Goal: Task Accomplishment & Management: Manage account settings

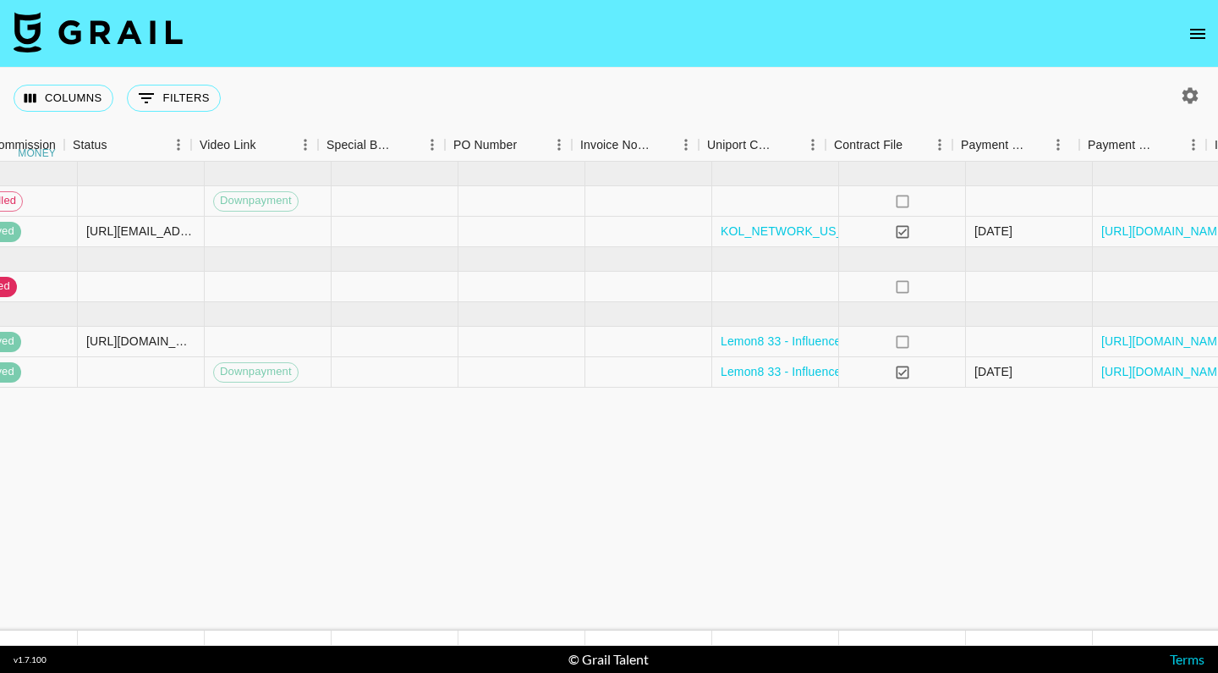
scroll to position [0, 1569]
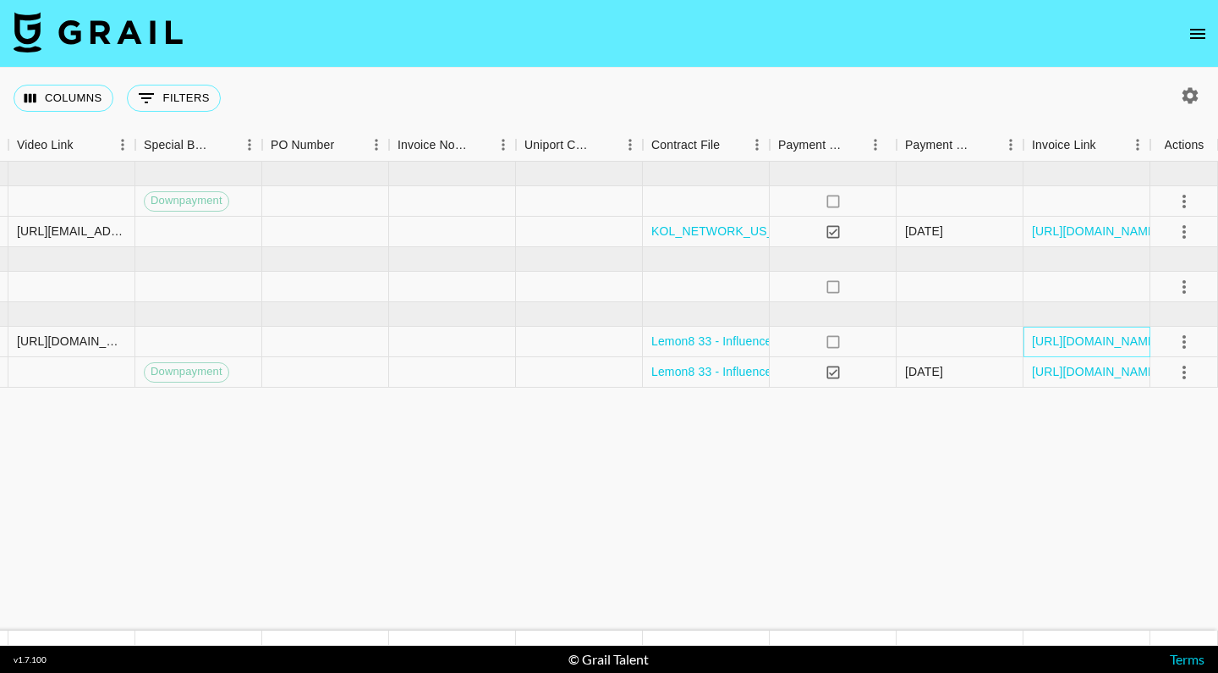
click at [1077, 331] on div "https://in.xero.com/hZO4H6gwEoekixfwPLD0P3IpWEDHSaoUZASKgVpy" at bounding box center [1087, 342] width 127 height 30
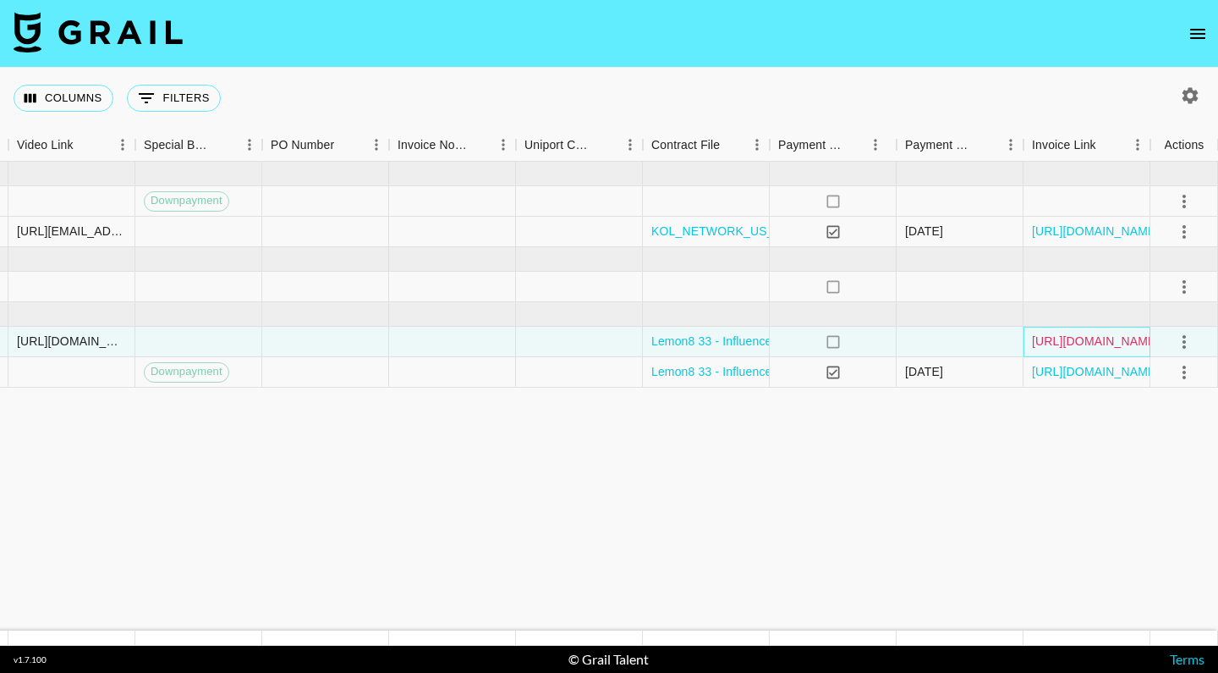
click at [1067, 337] on link "https://in.xero.com/hZO4H6gwEoekixfwPLD0P3IpWEDHSaoUZASKgVpy" at bounding box center [1096, 340] width 128 height 17
click at [1196, 26] on icon "open drawer" at bounding box center [1198, 34] width 20 height 20
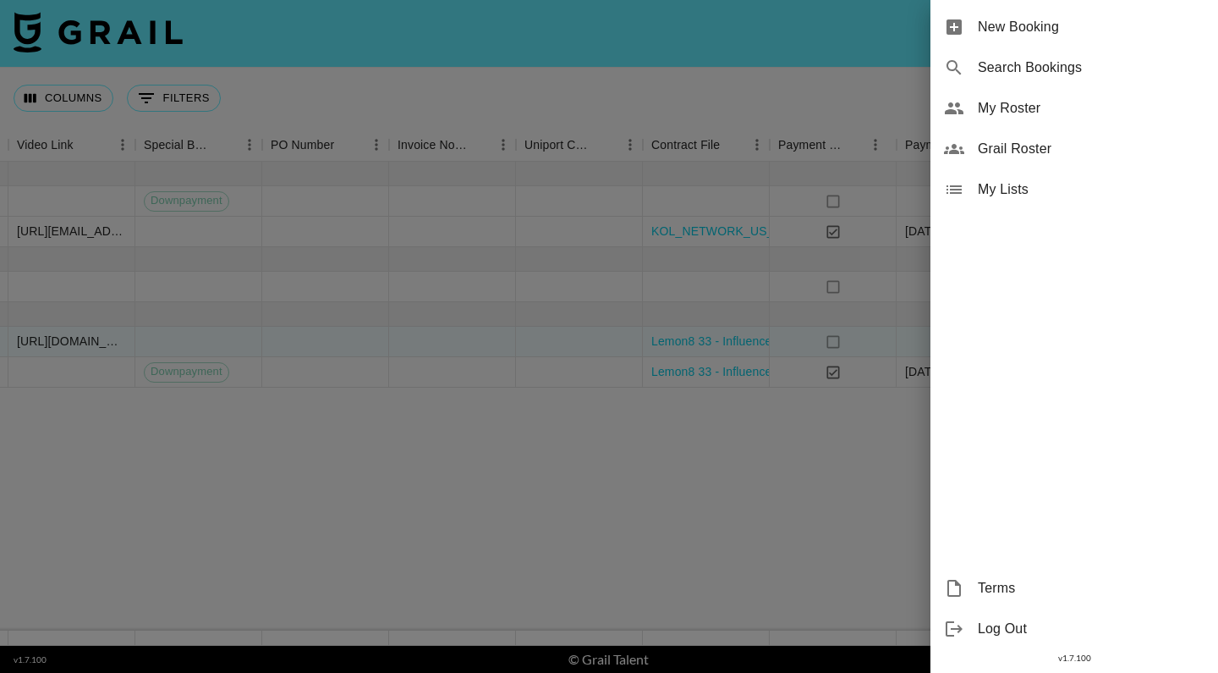
click at [990, 116] on span "My Roster" at bounding box center [1091, 108] width 227 height 20
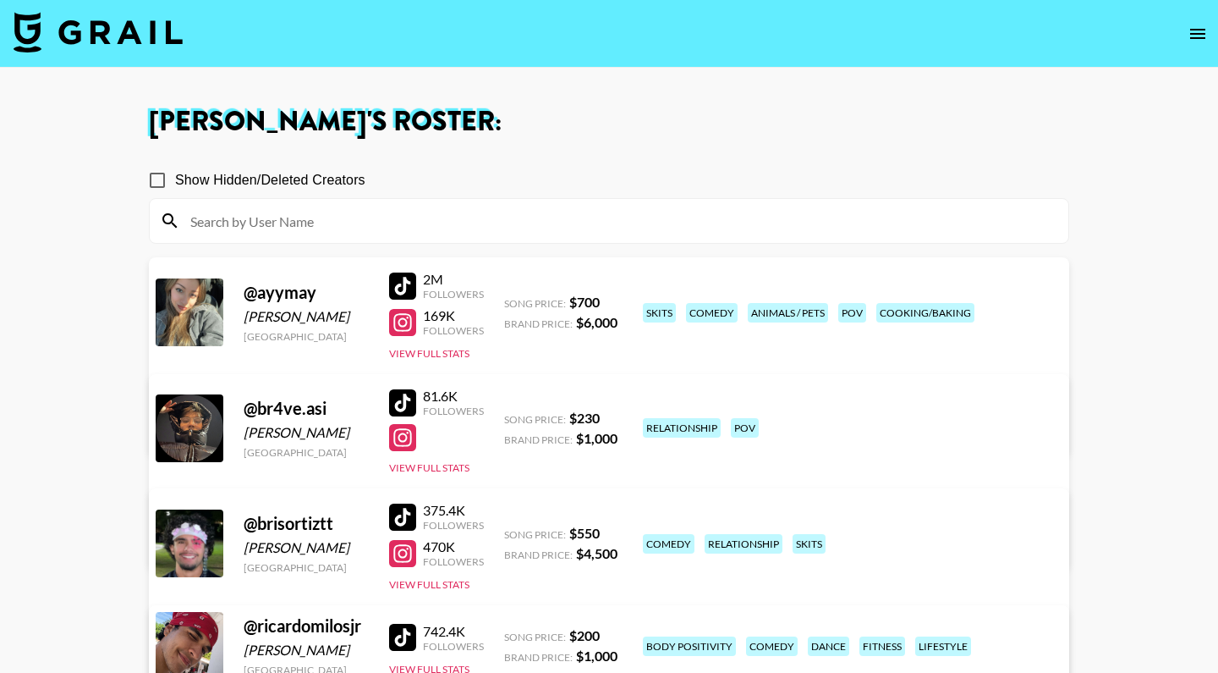
click at [615, 417] on link "View/Edit Details" at bounding box center [397, 425] width 436 height 17
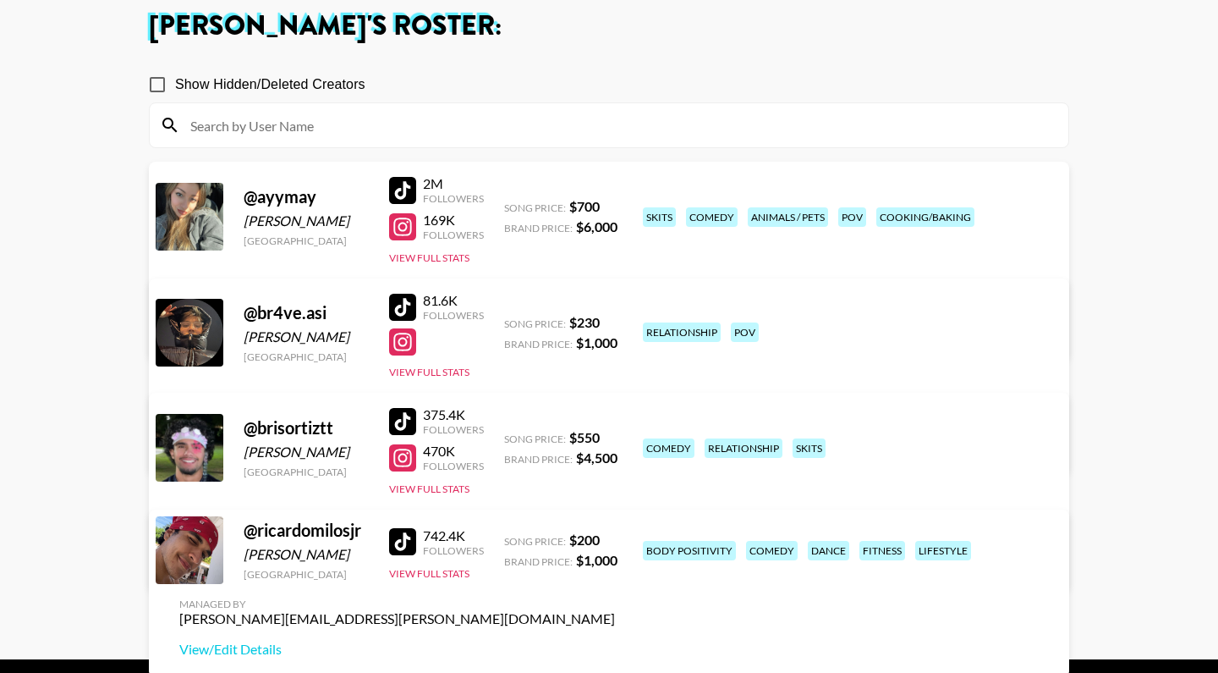
scroll to position [128, 0]
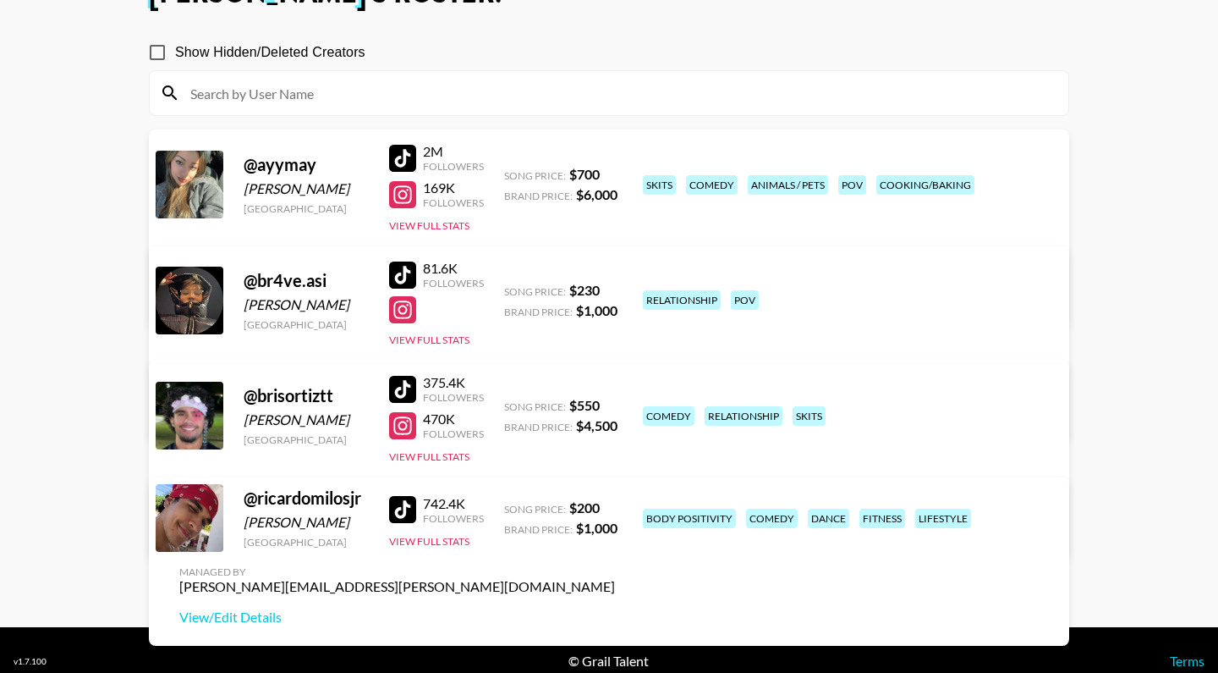
click at [615, 520] on link "View/Edit Details" at bounding box center [397, 528] width 436 height 17
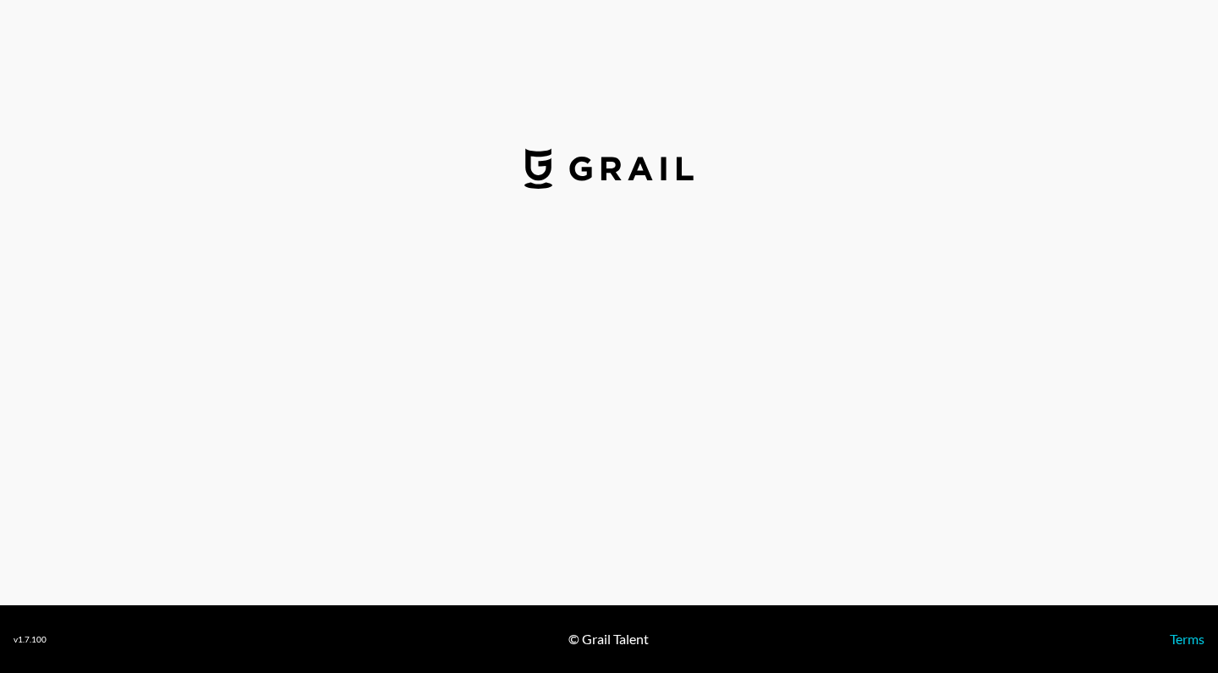
select select "USD"
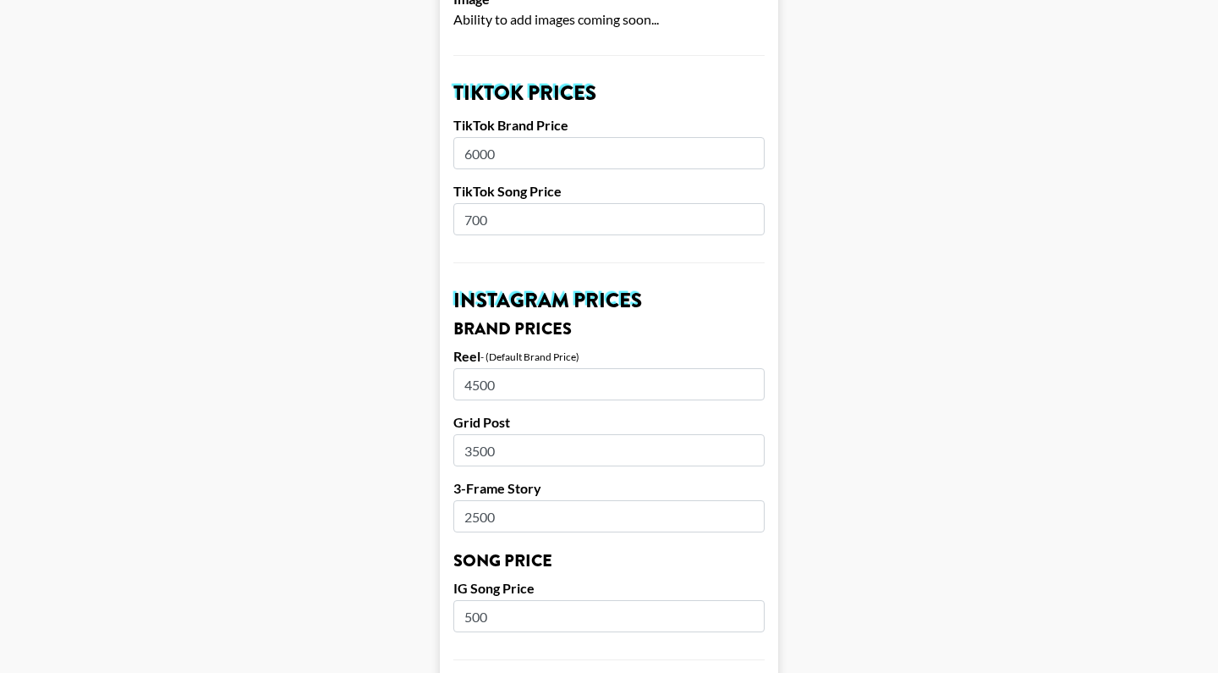
scroll to position [564, 0]
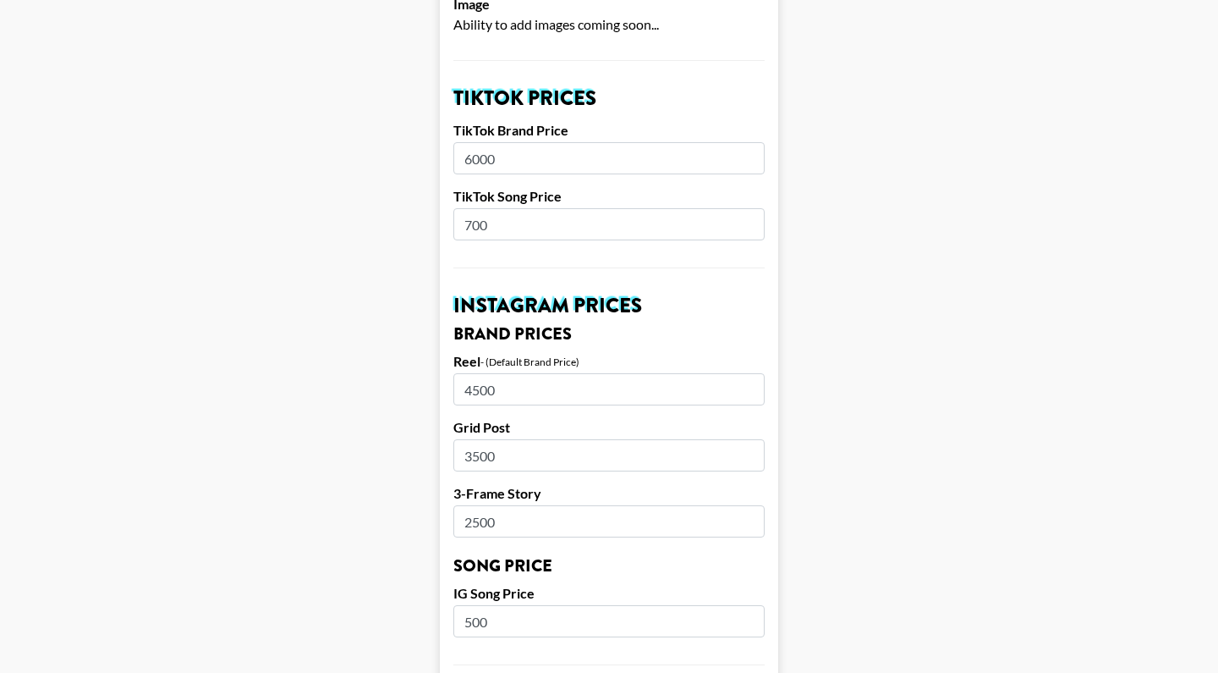
click at [518, 142] on input "6000" at bounding box center [608, 158] width 311 height 32
type input "6"
type input "5500"
click at [513, 211] on input "700" at bounding box center [608, 224] width 311 height 32
click at [474, 373] on input "4500" at bounding box center [608, 389] width 311 height 32
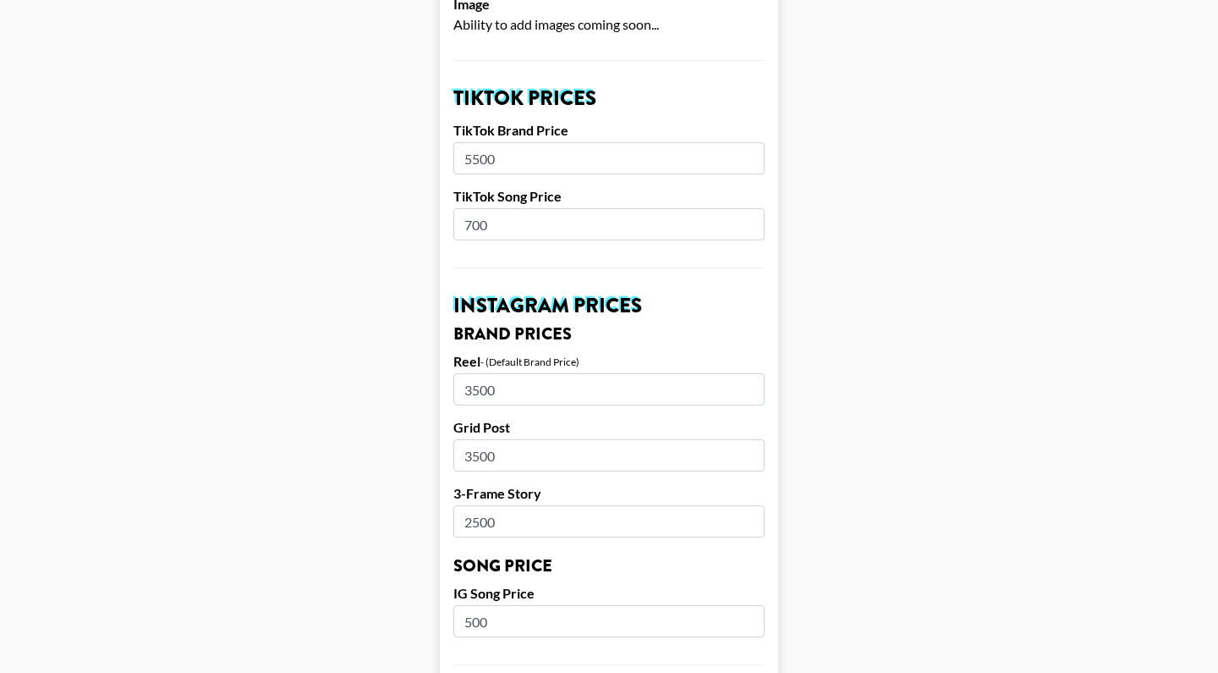
type input "3500"
click at [928, 332] on main "Airtable ID: recdDeuSm8GBgnvAG Manager(s) leonardo.pallares@grail-talent.com ​ …" at bounding box center [609, 594] width 1191 height 2129
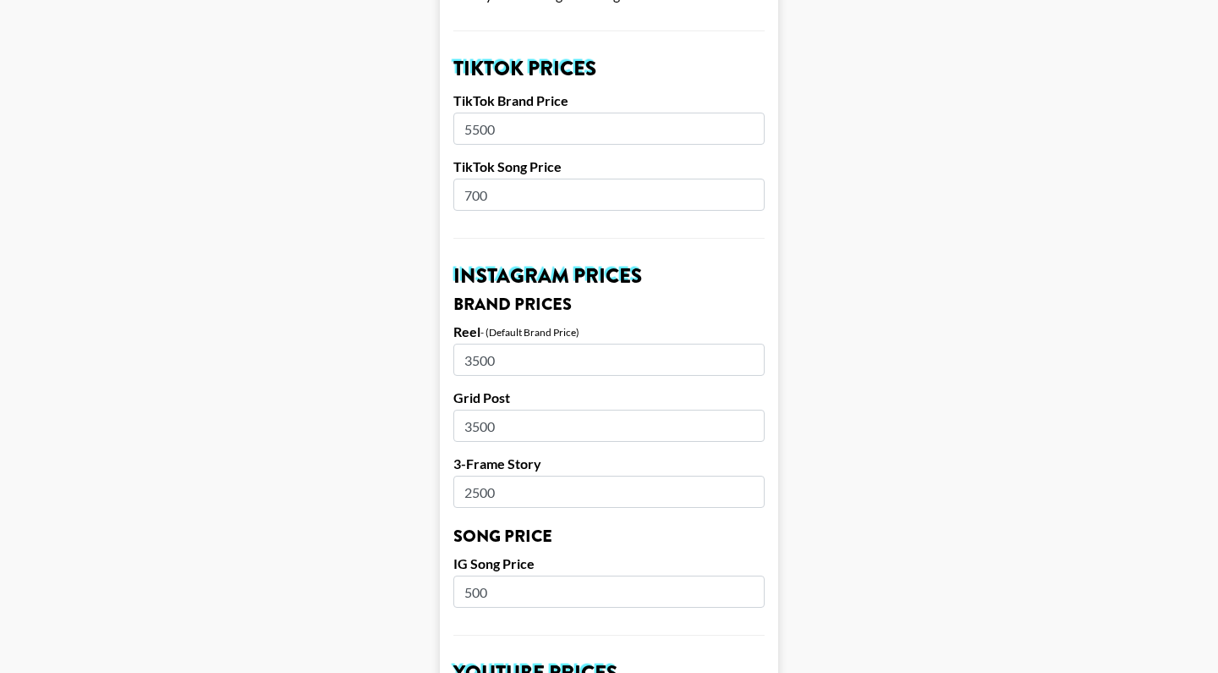
scroll to position [634, 0]
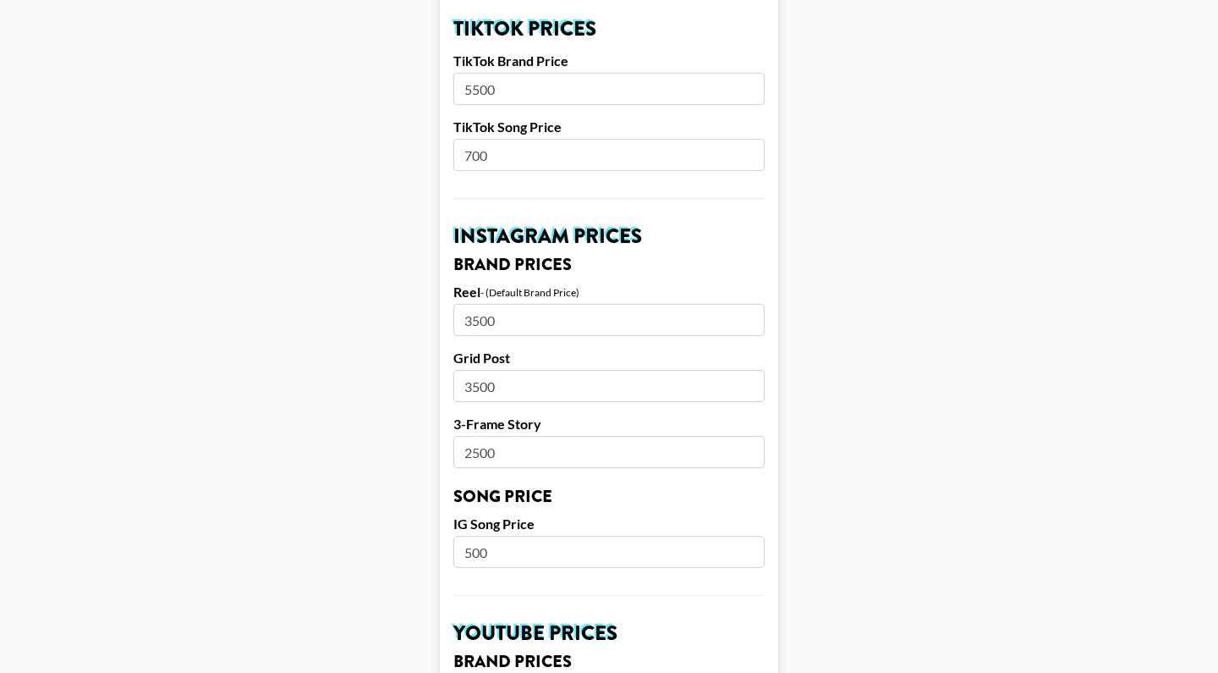
click at [488, 370] on input "3500" at bounding box center [608, 386] width 311 height 32
type input "2750"
click at [514, 436] on input "2500" at bounding box center [608, 452] width 311 height 32
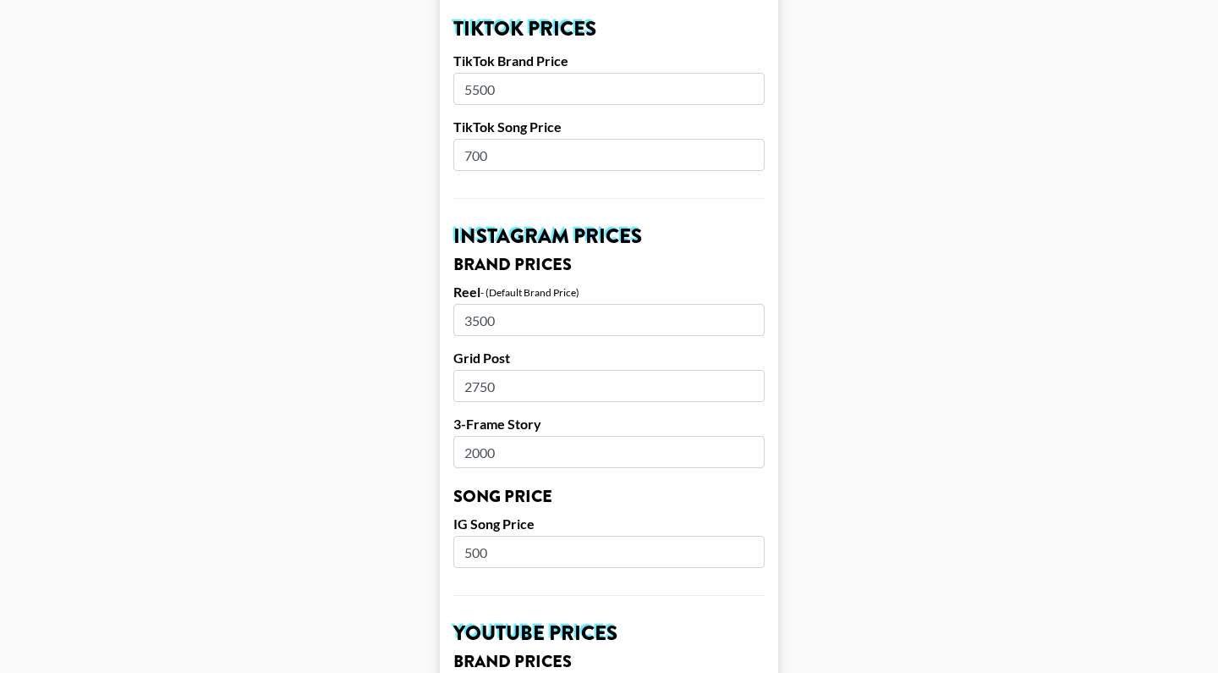
type input "2000"
click at [802, 406] on main "Airtable ID: recdDeuSm8GBgnvAG Manager(s) leonardo.pallares@grail-talent.com ​ …" at bounding box center [609, 525] width 1191 height 2129
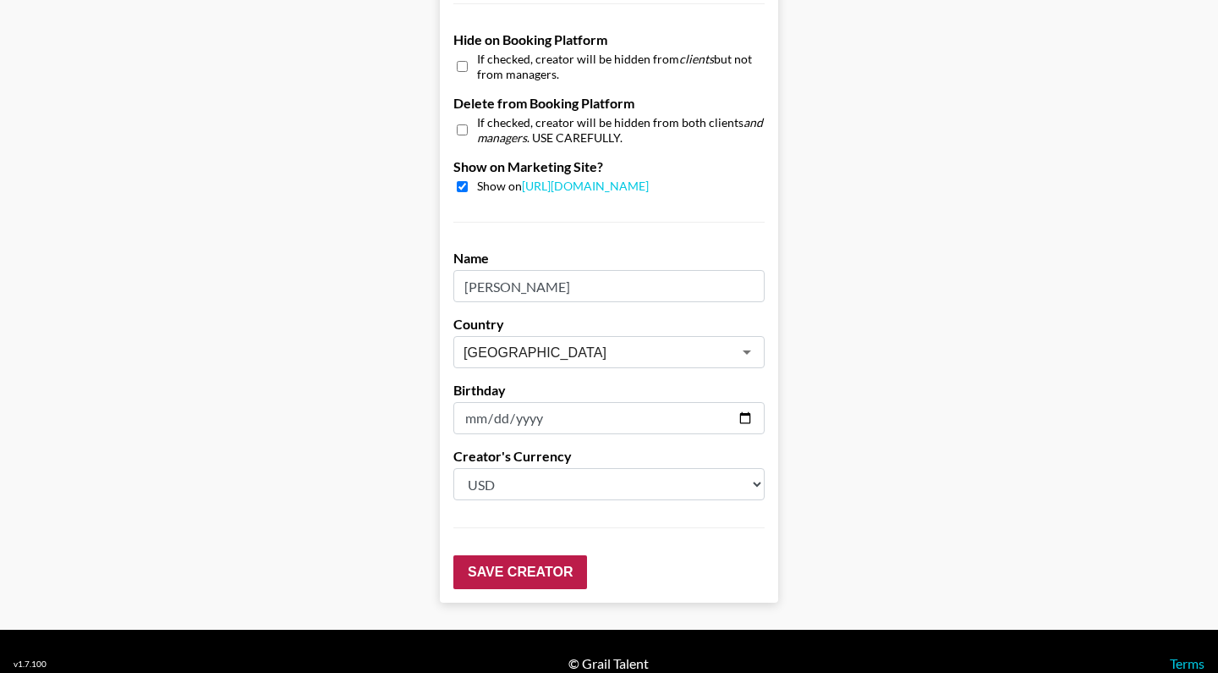
scroll to position [1620, 0]
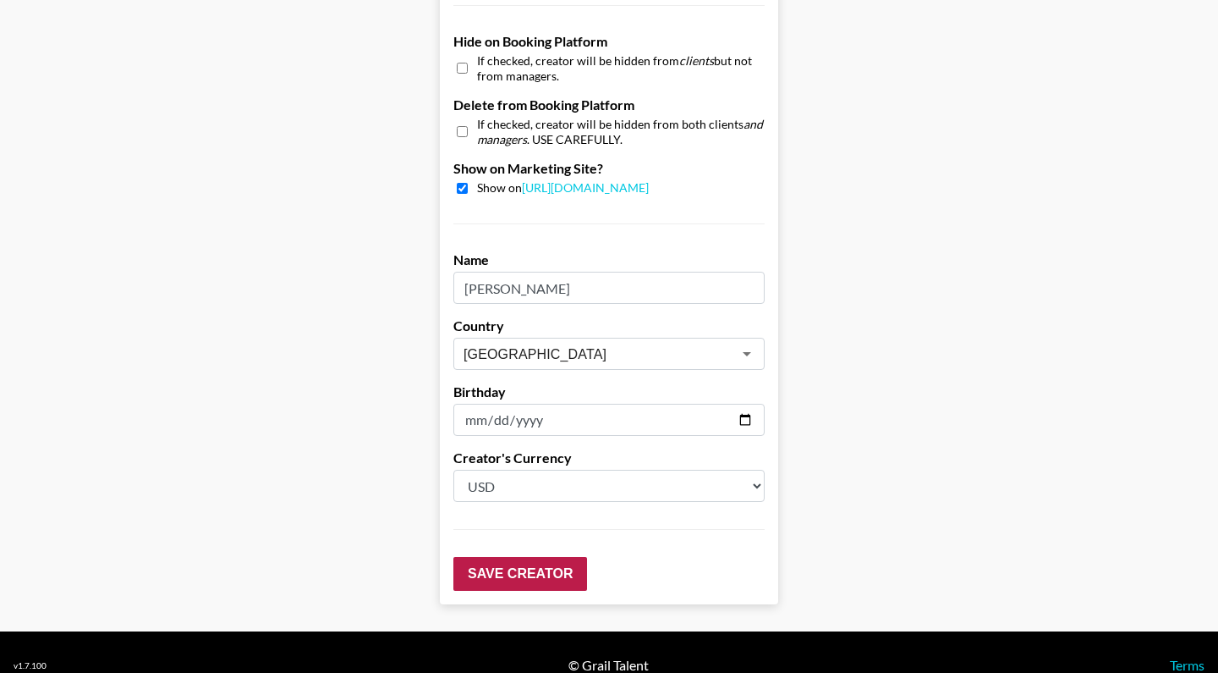
click at [495, 557] on input "Save Creator" at bounding box center [520, 574] width 134 height 34
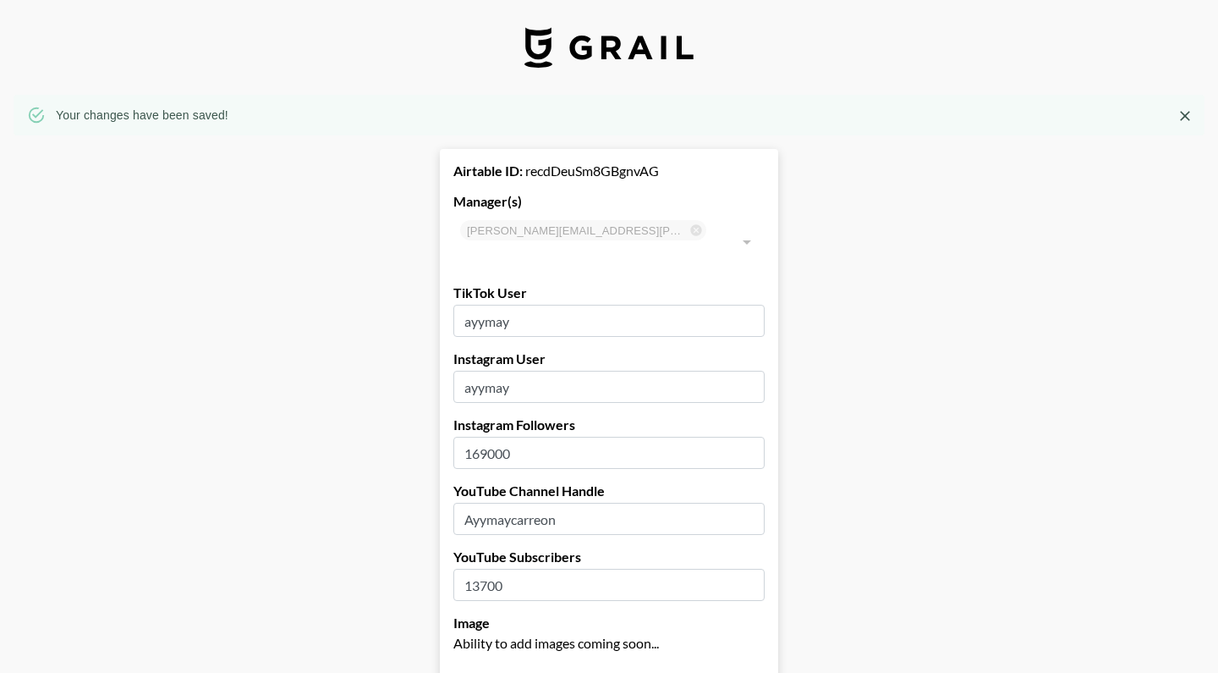
scroll to position [0, 0]
click at [1185, 118] on icon "Close" at bounding box center [1185, 115] width 17 height 17
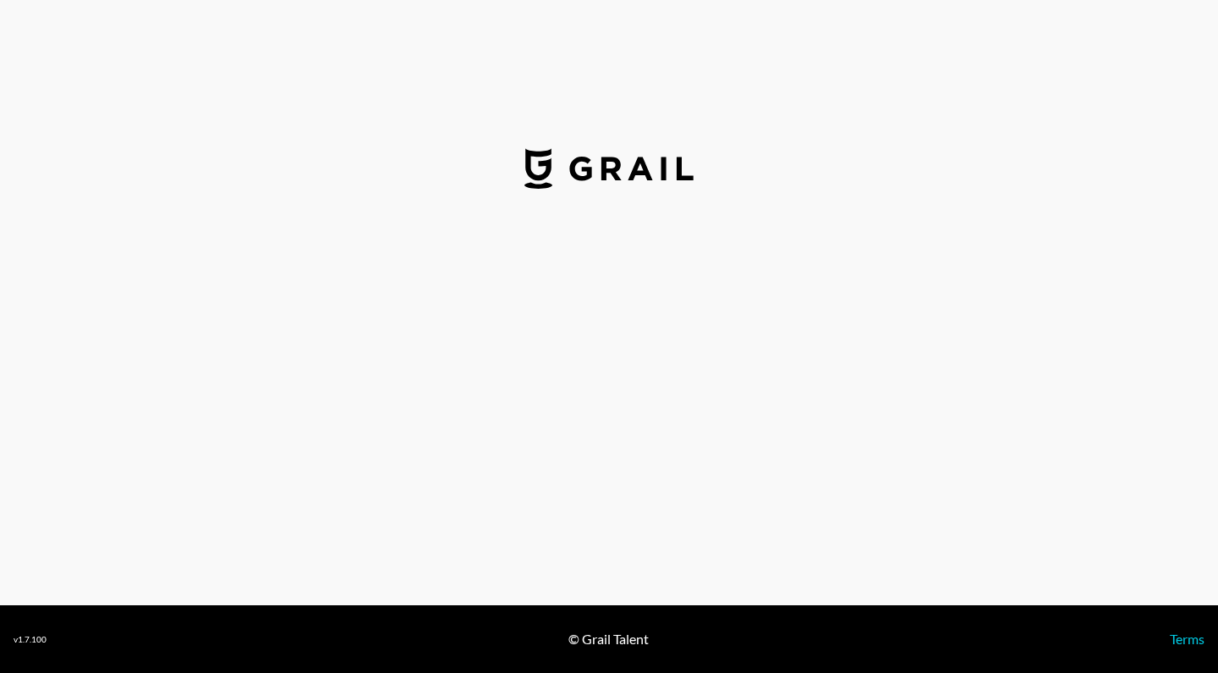
select select "USD"
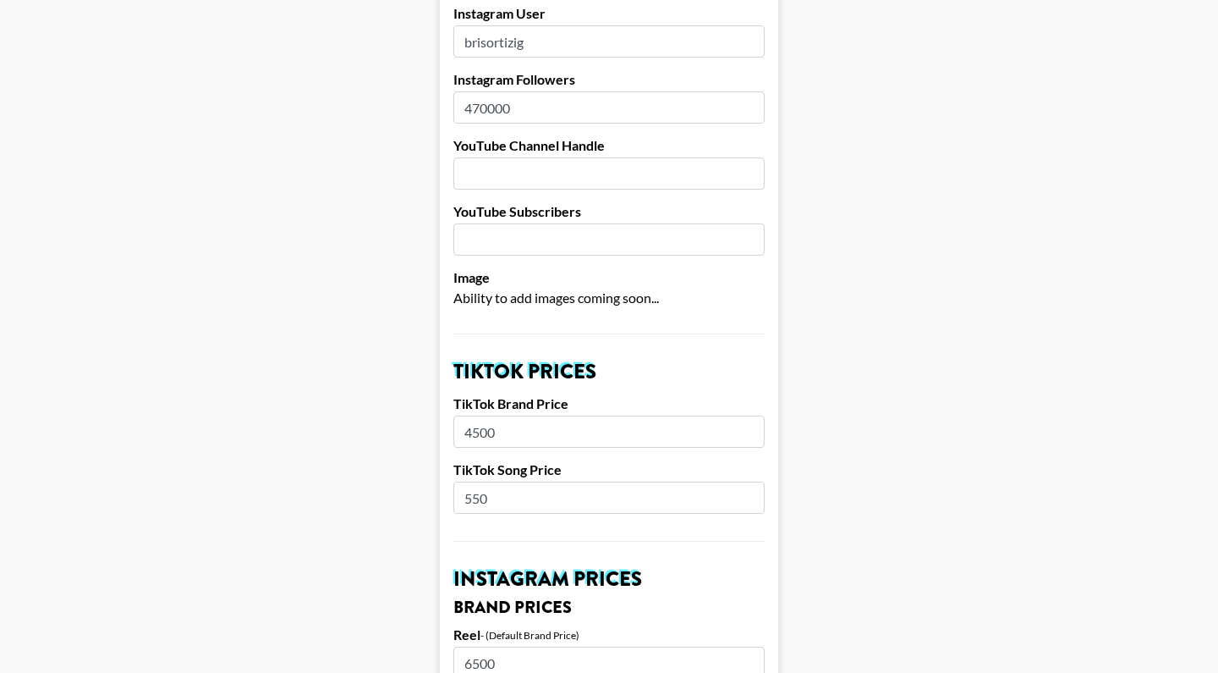
scroll to position [399, 0]
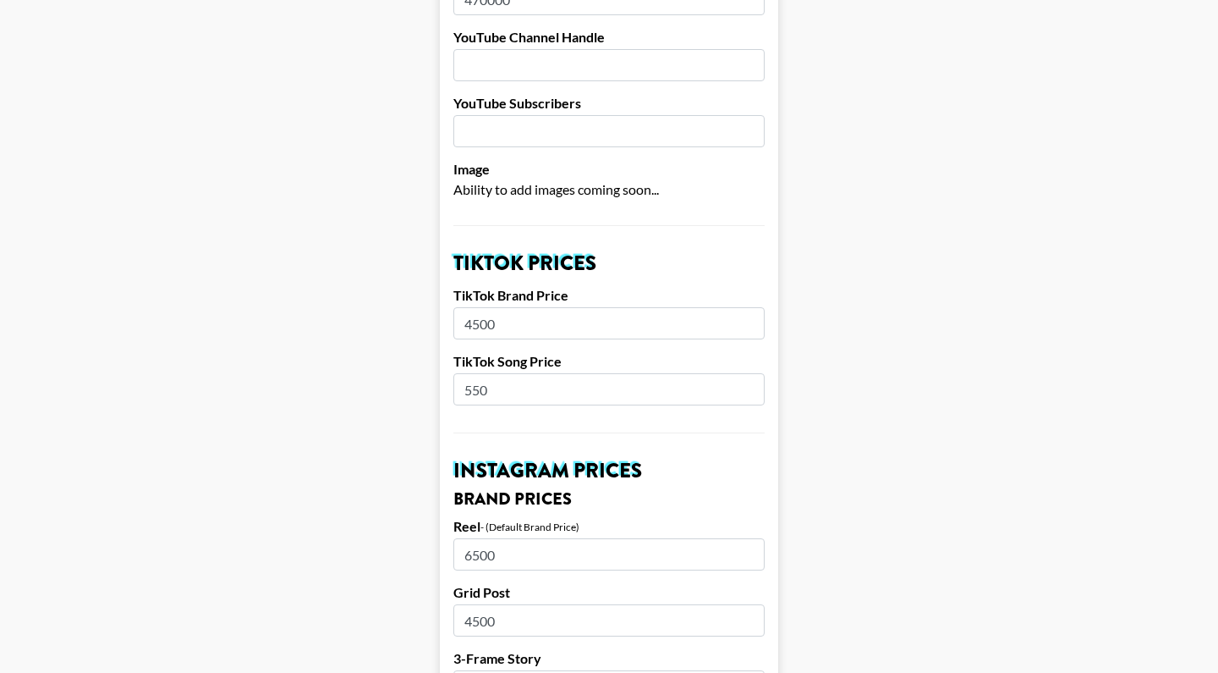
click at [483, 307] on input "4500" at bounding box center [608, 323] width 311 height 32
type input "3000"
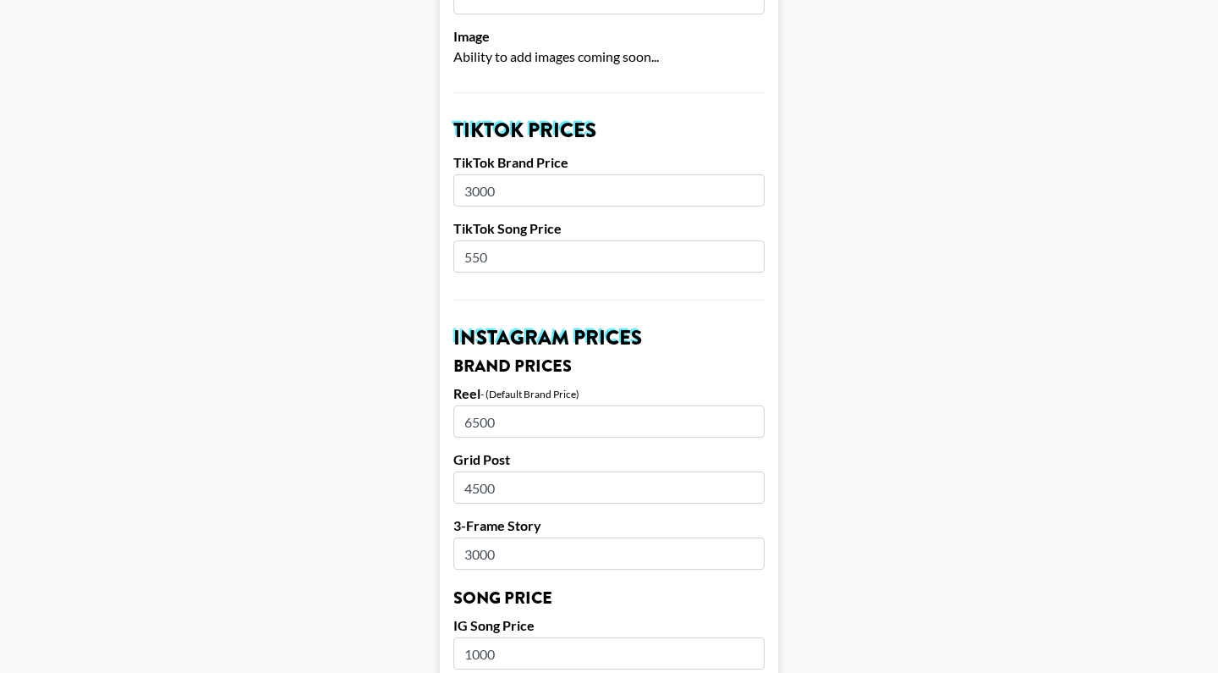
scroll to position [612, 0]
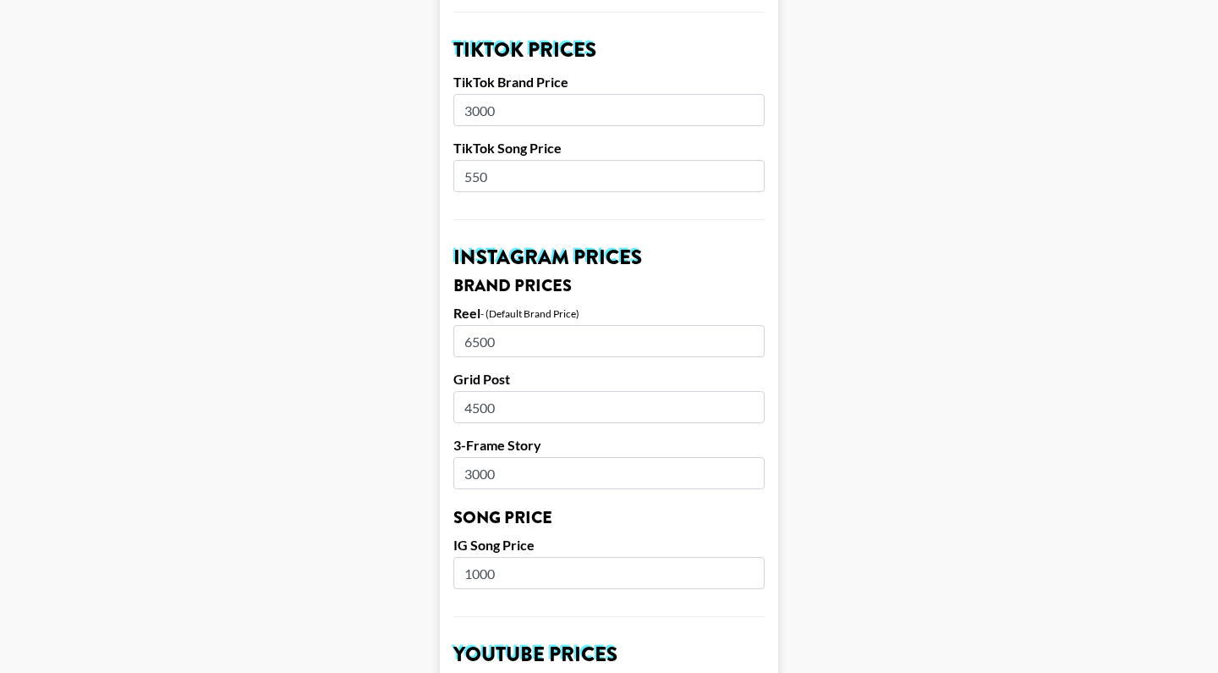
click at [474, 326] on input "6500" at bounding box center [608, 341] width 311 height 32
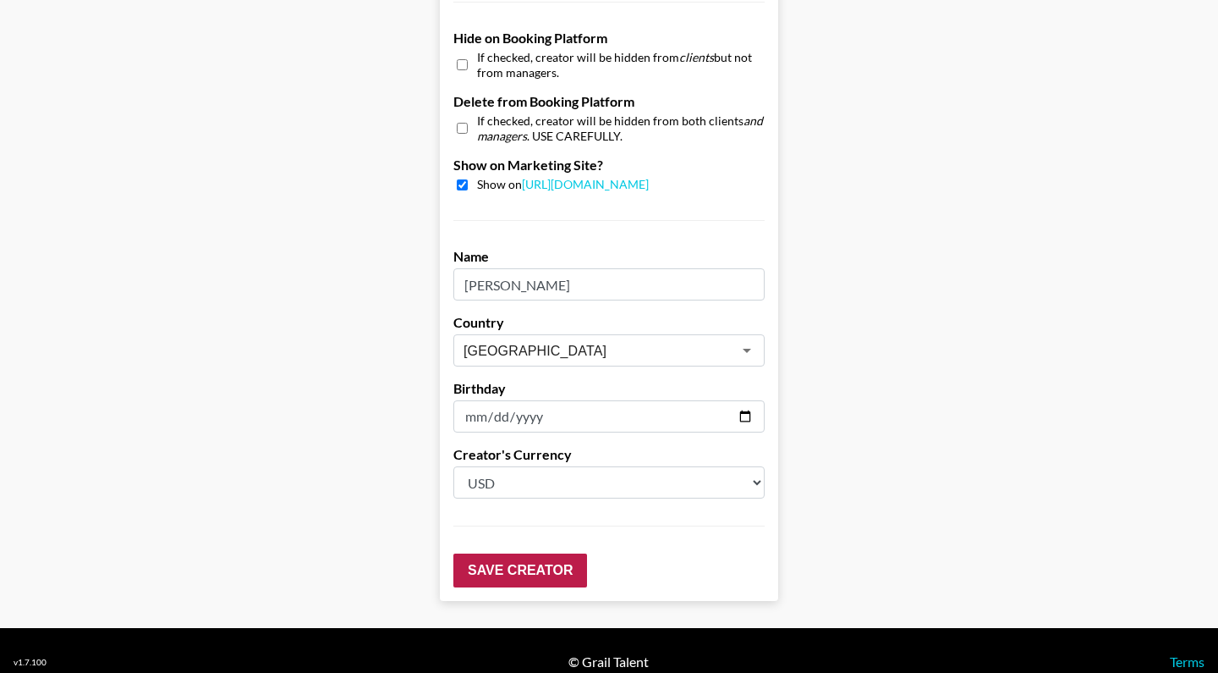
scroll to position [1620, 0]
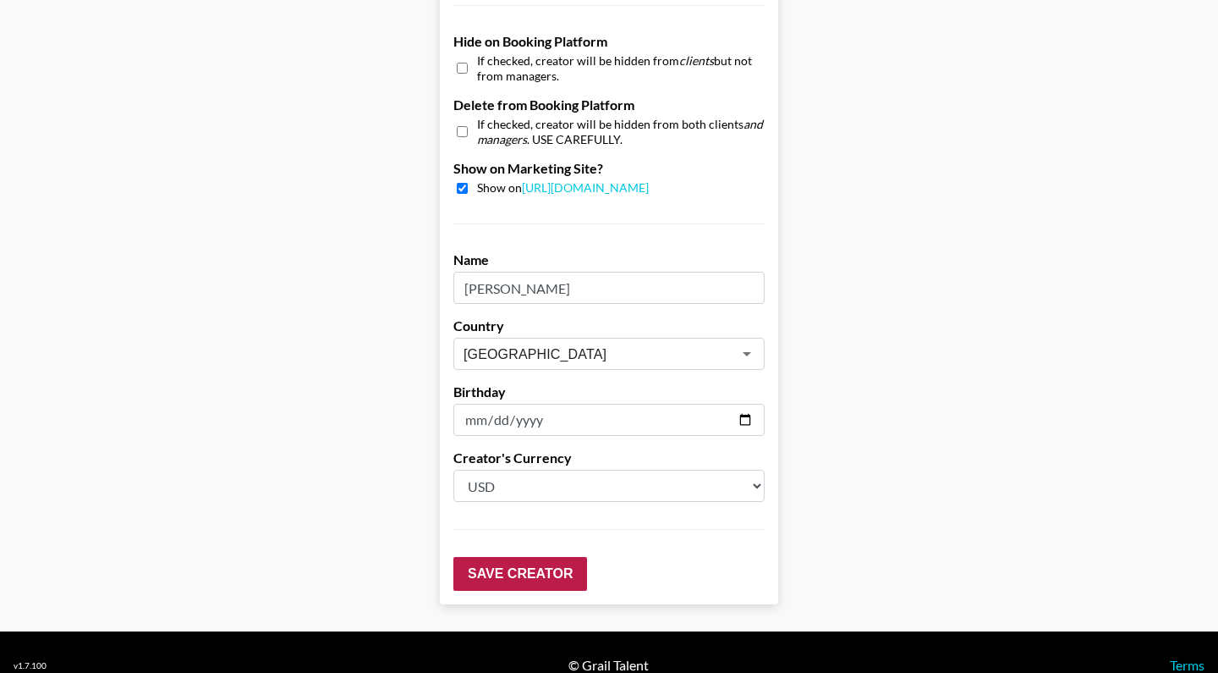
type input "5500"
click at [483, 557] on input "Save Creator" at bounding box center [520, 574] width 134 height 34
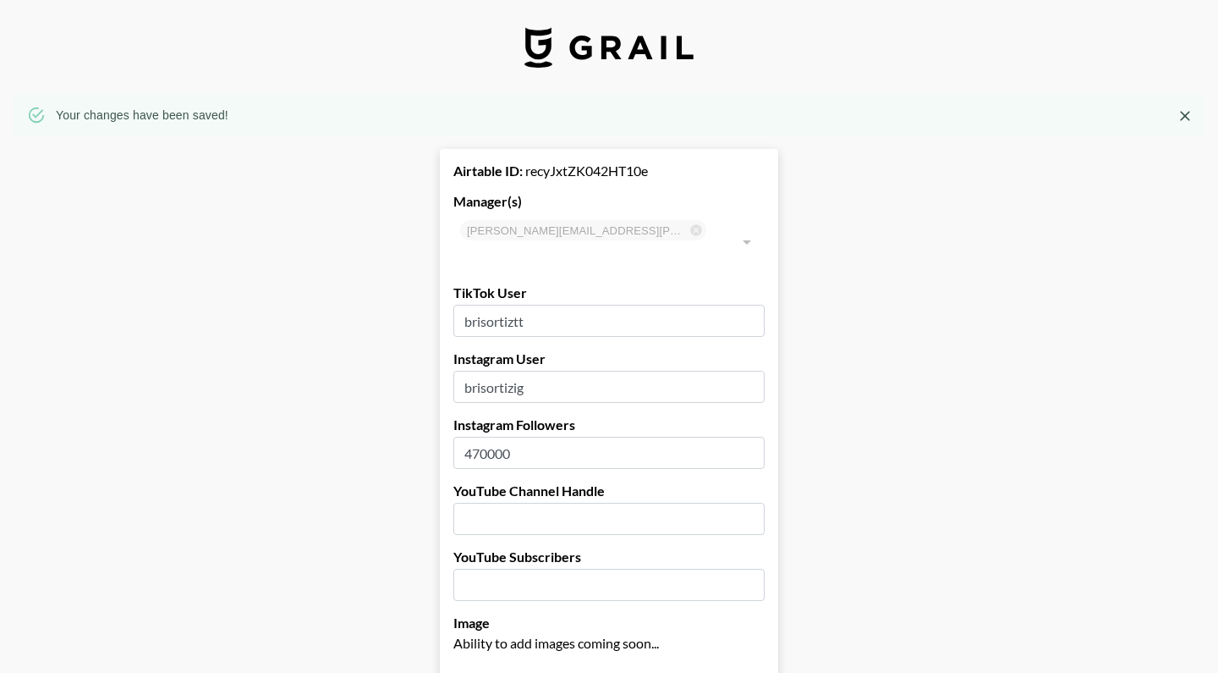
scroll to position [0, 0]
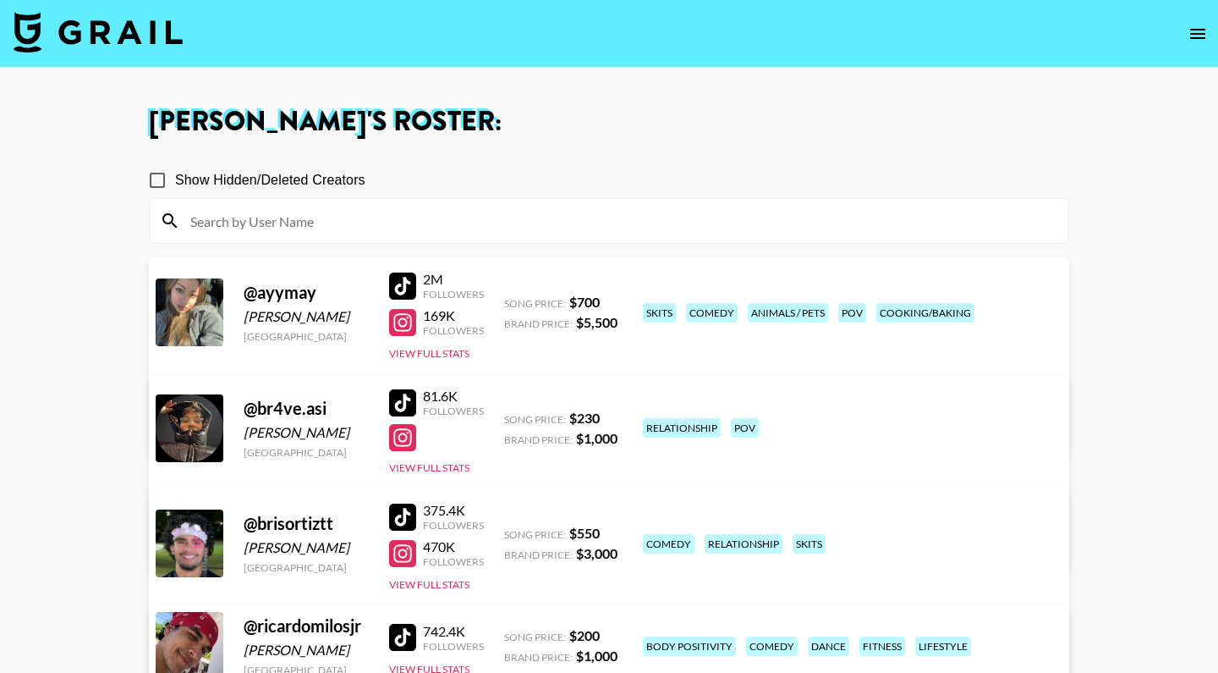
click at [283, 212] on input at bounding box center [619, 220] width 878 height 27
click at [1206, 34] on icon "open drawer" at bounding box center [1198, 34] width 20 height 20
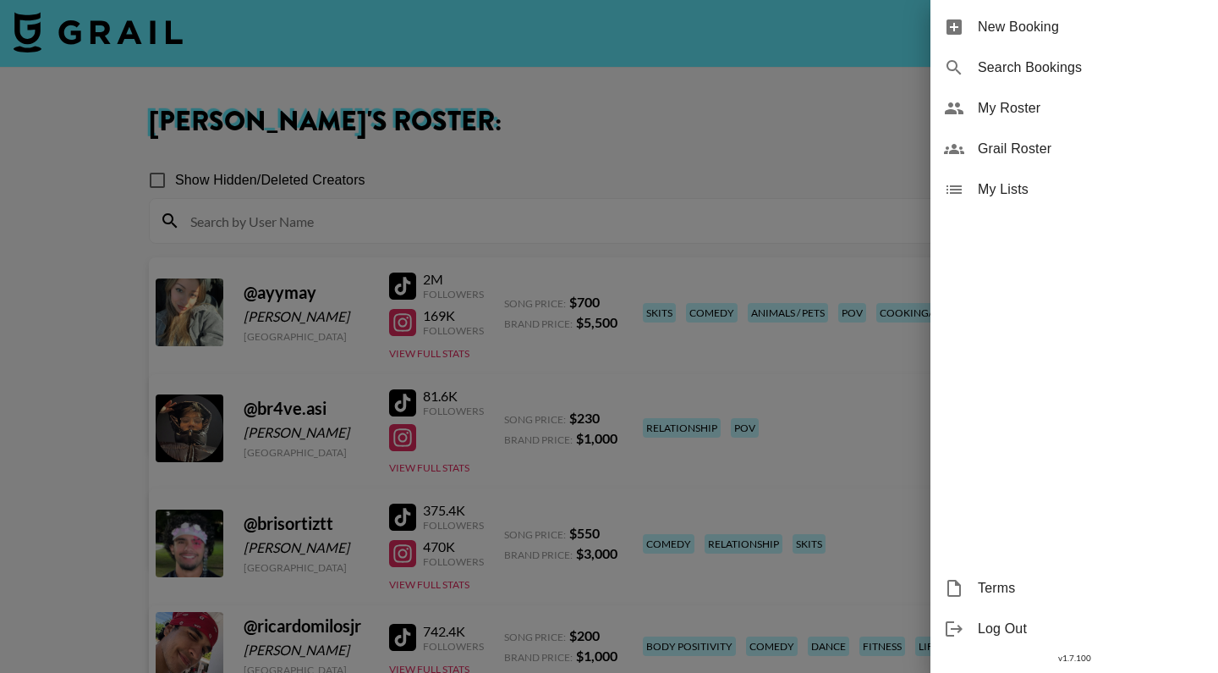
click at [979, 139] on span "Grail Roster" at bounding box center [1091, 149] width 227 height 20
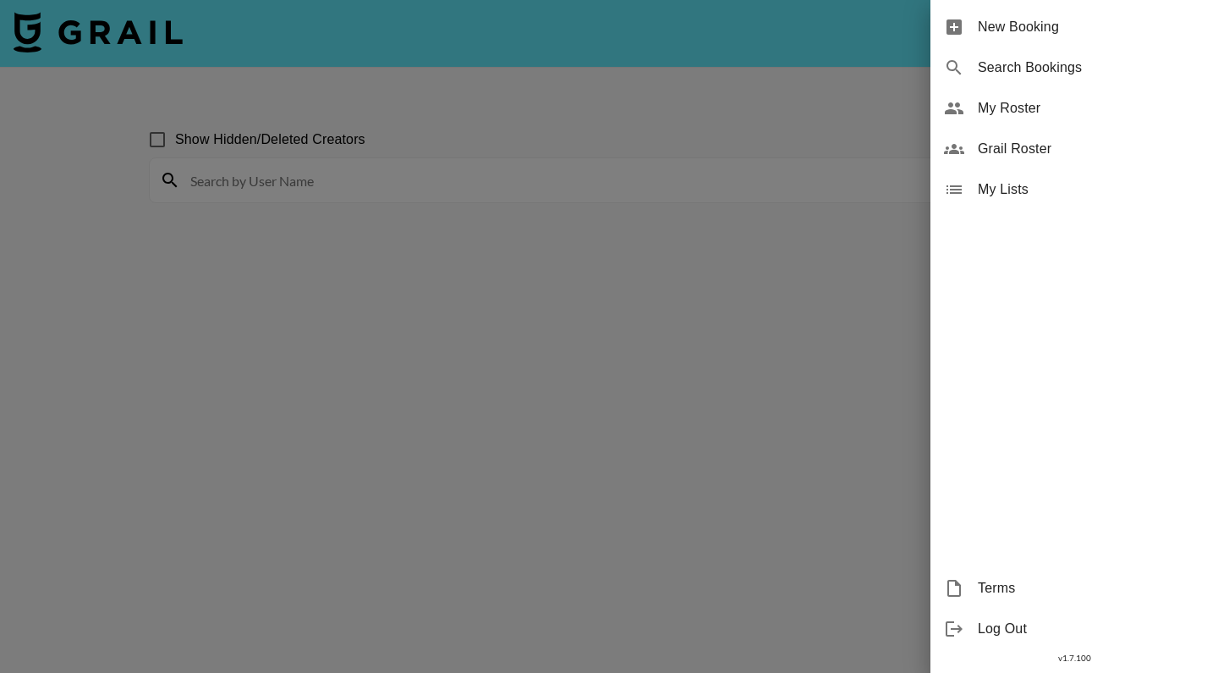
click at [437, 217] on div at bounding box center [609, 336] width 1218 height 673
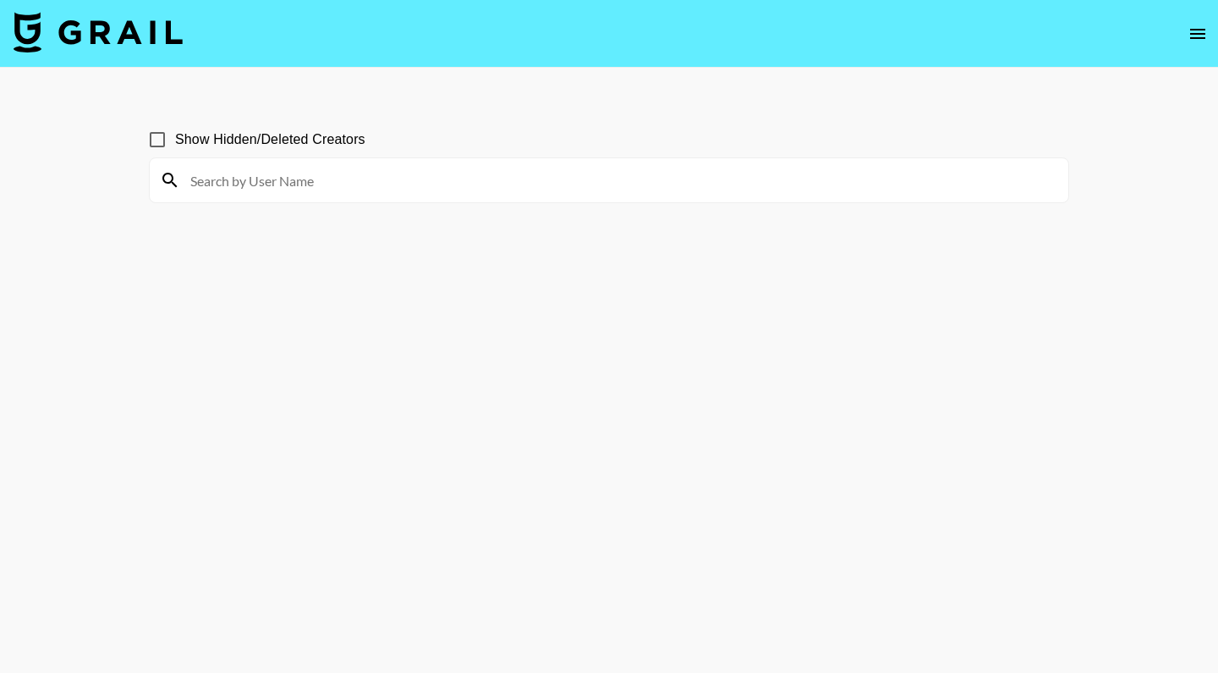
click at [285, 182] on input at bounding box center [619, 180] width 878 height 27
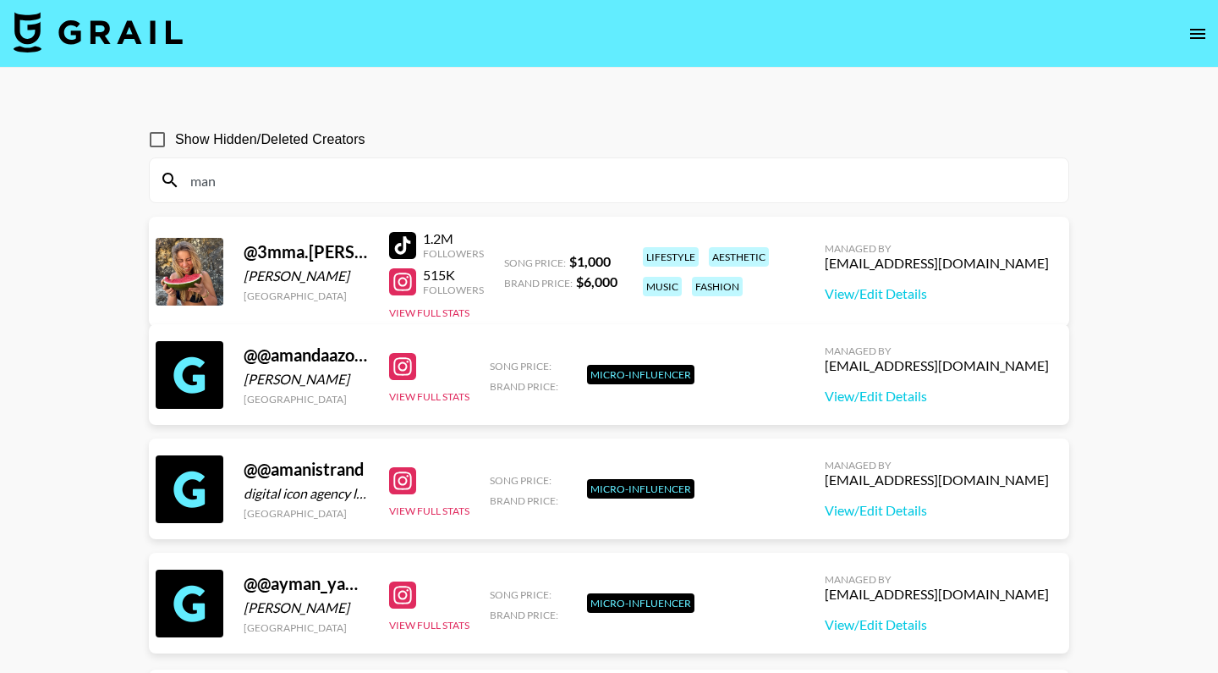
scroll to position [68, 0]
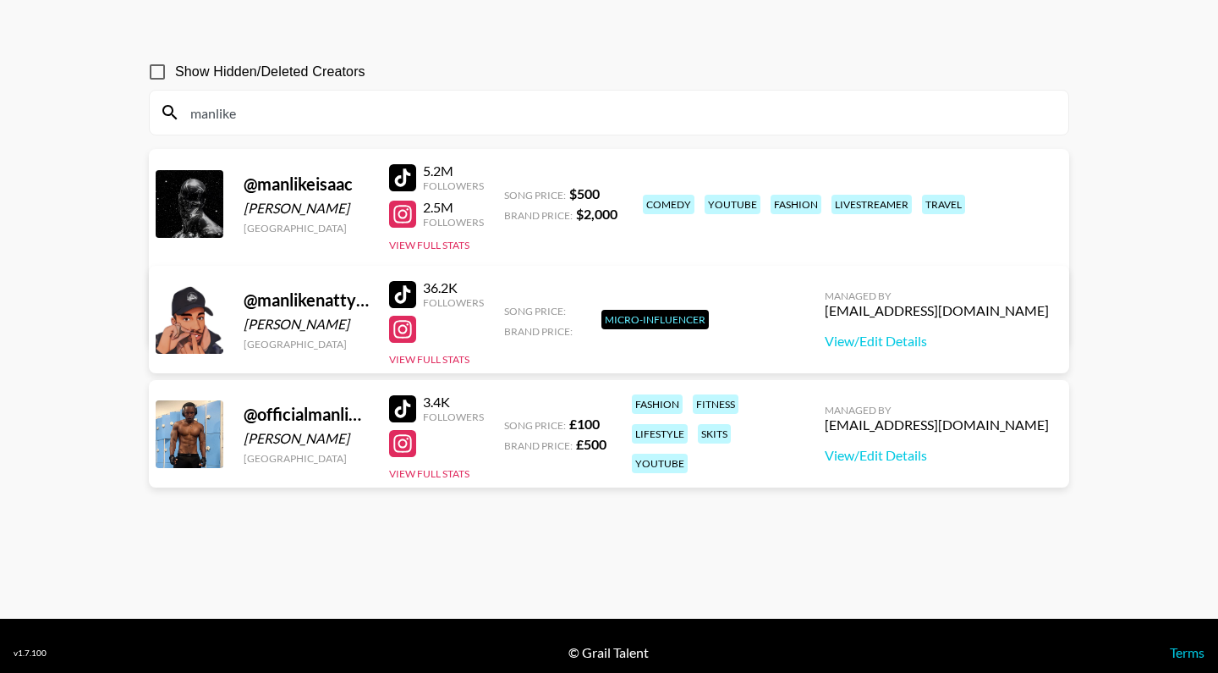
type input "manlike"
click at [410, 179] on div at bounding box center [402, 177] width 27 height 27
